Goal: Find contact information: Find contact information

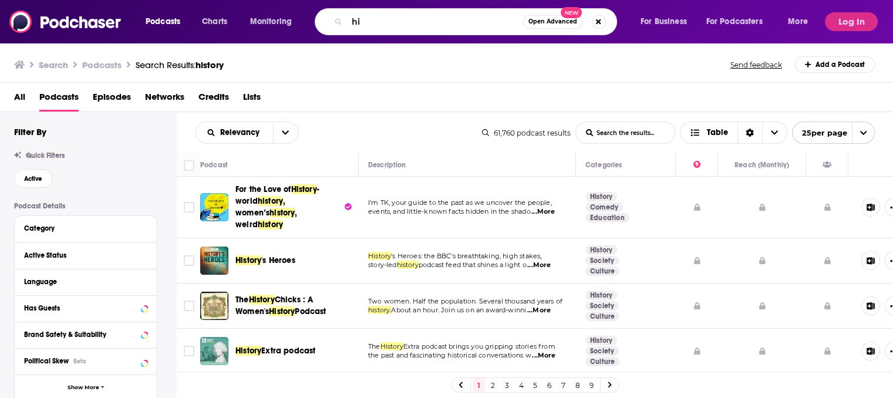
type input "h"
type input "binge mode"
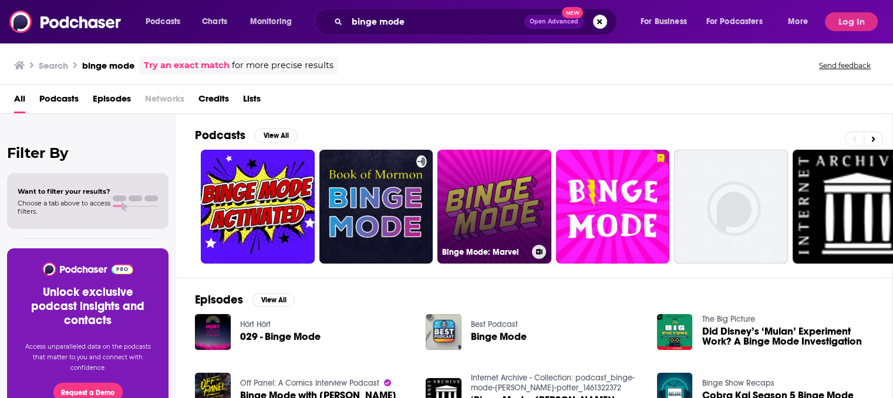
click at [475, 179] on link "Binge Mode: Marvel" at bounding box center [495, 207] width 114 height 114
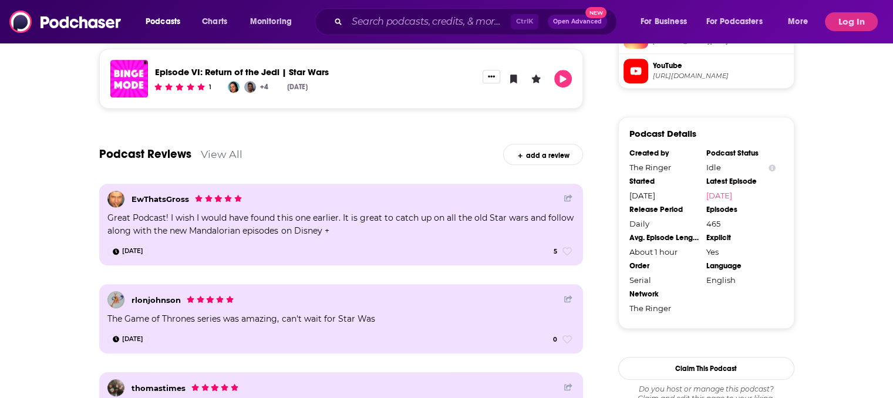
scroll to position [977, 0]
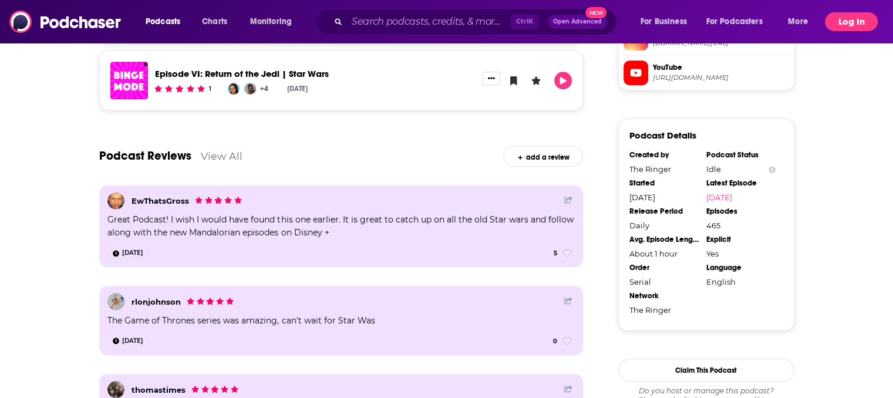
click at [843, 26] on button "Log In" at bounding box center [851, 21] width 53 height 19
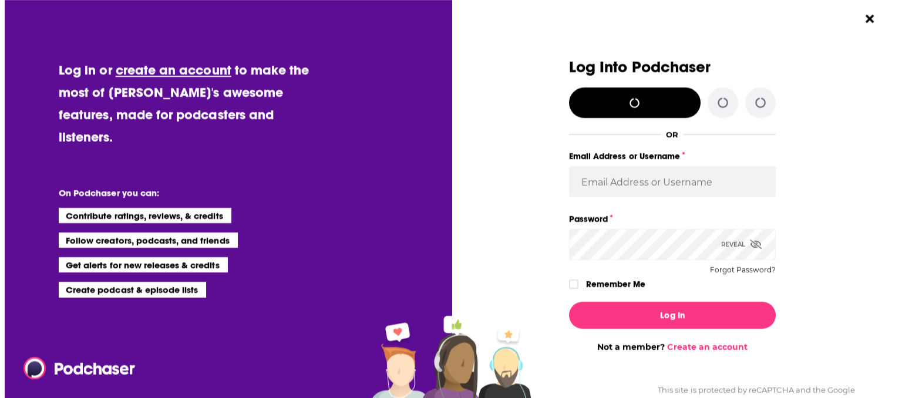
scroll to position [0, 0]
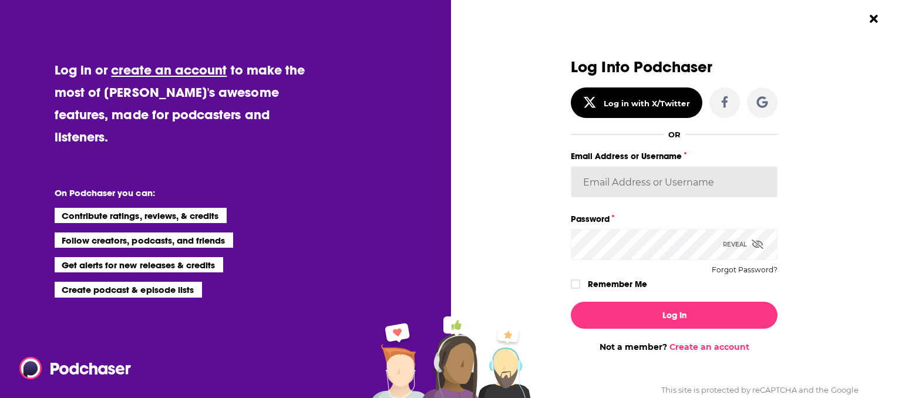
type input "katharinemidas"
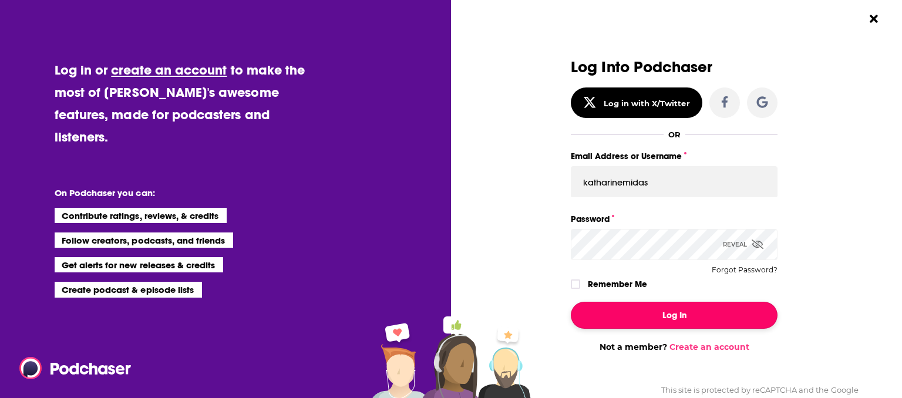
click at [620, 325] on button "Log In" at bounding box center [674, 315] width 207 height 27
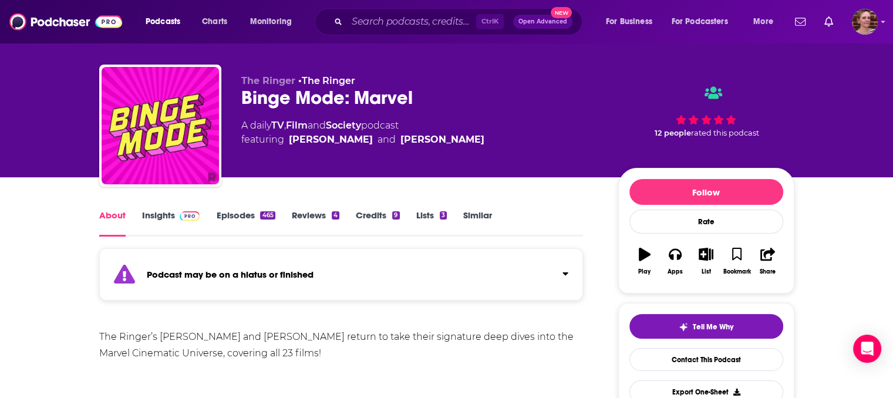
scroll to position [15, 0]
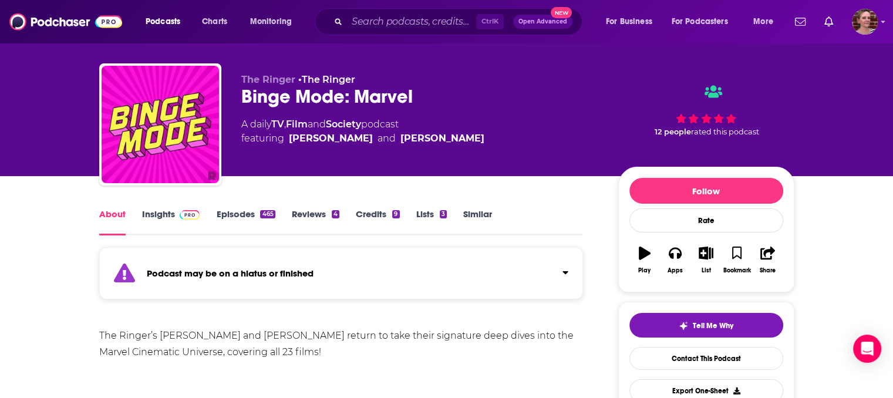
click at [170, 218] on link "Insights" at bounding box center [171, 222] width 58 height 27
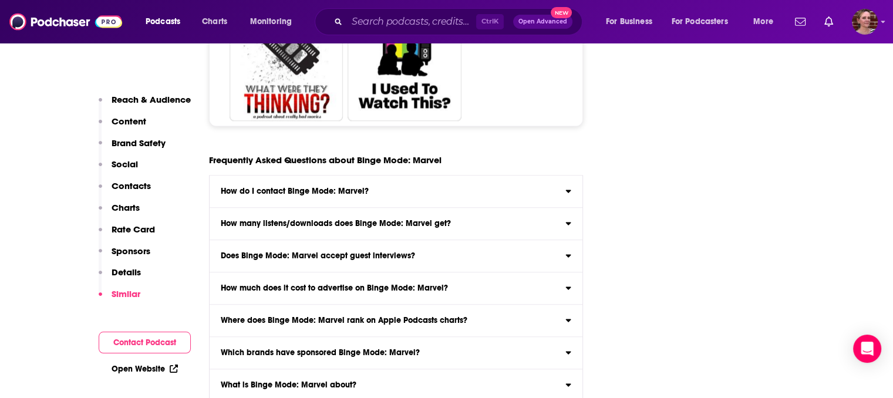
scroll to position [6106, 0]
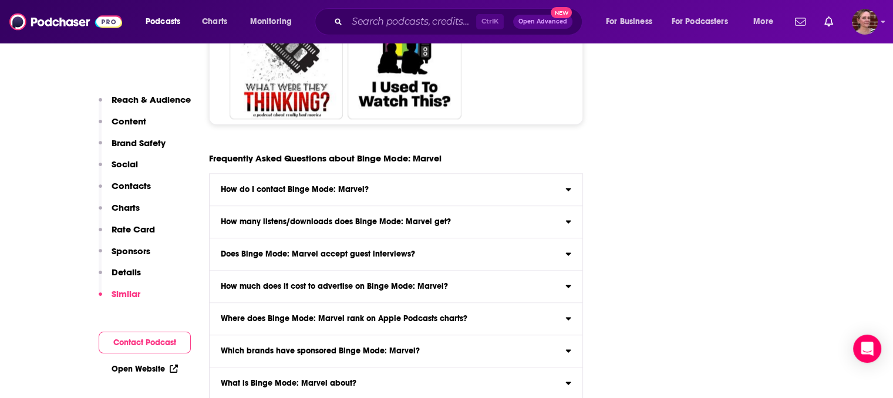
click at [224, 250] on h3 "Does Binge Mode: Marvel accept guest interviews?" at bounding box center [318, 254] width 194 height 8
click at [0, 0] on input "Does Binge Mode: Marvel accept guest interviews? Yes" at bounding box center [0, 0] width 0 height 0
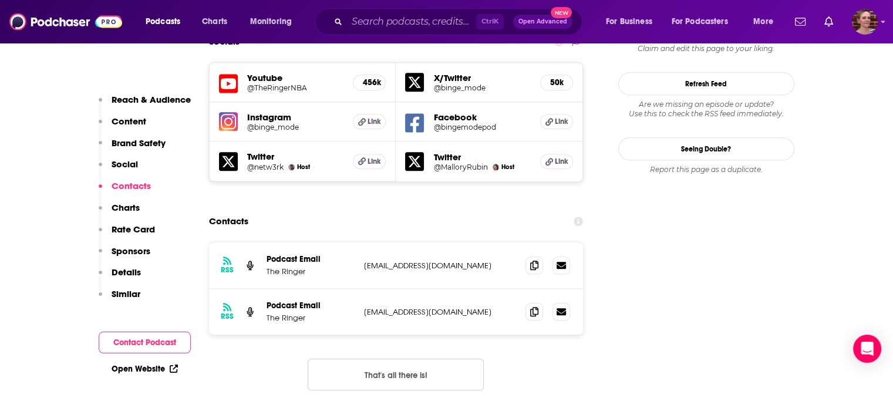
scroll to position [1227, 0]
drag, startPoint x: 450, startPoint y: 193, endPoint x: 363, endPoint y: 193, distance: 86.9
click at [363, 243] on div "RSS Podcast Email The Ringer [EMAIL_ADDRESS][DOMAIN_NAME] [EMAIL_ADDRESS][DOMAI…" at bounding box center [396, 266] width 375 height 46
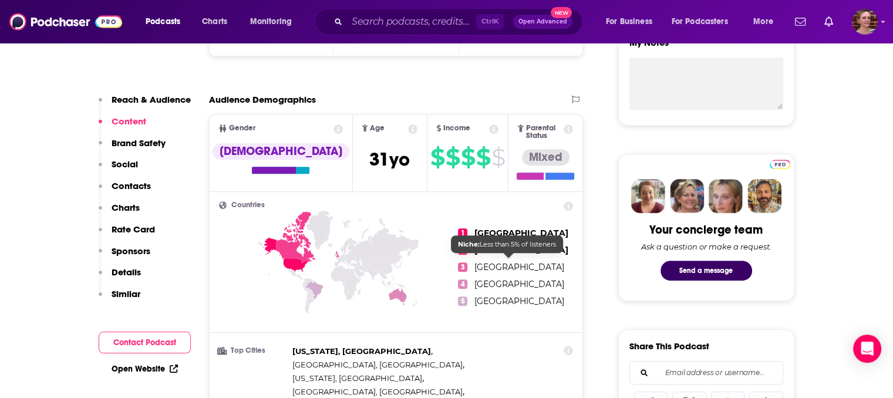
scroll to position [0, 0]
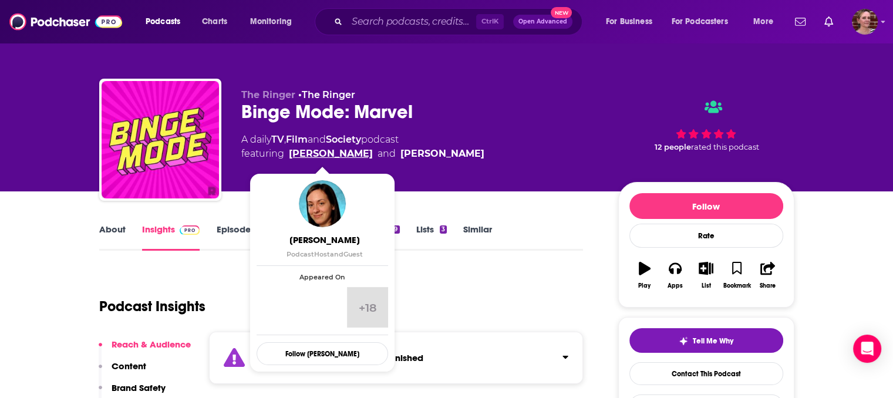
click at [315, 152] on link "[PERSON_NAME]" at bounding box center [331, 154] width 84 height 14
